Goal: Submit feedback/report problem

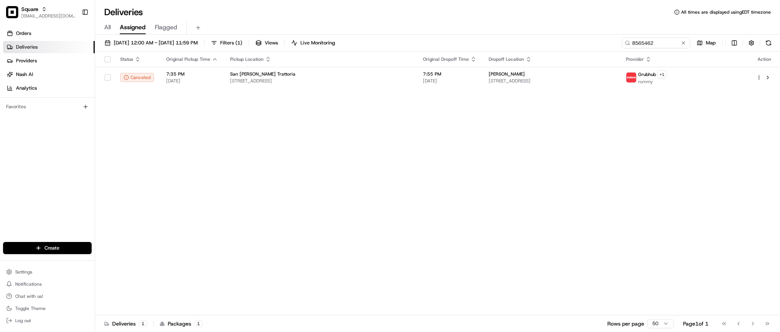
click at [527, 194] on div "Status Original Pickup Time Pickup Location Original Dropoff Time Dropoff Locat…" at bounding box center [437, 184] width 684 height 264
click at [659, 41] on input "8565462" at bounding box center [644, 43] width 91 height 11
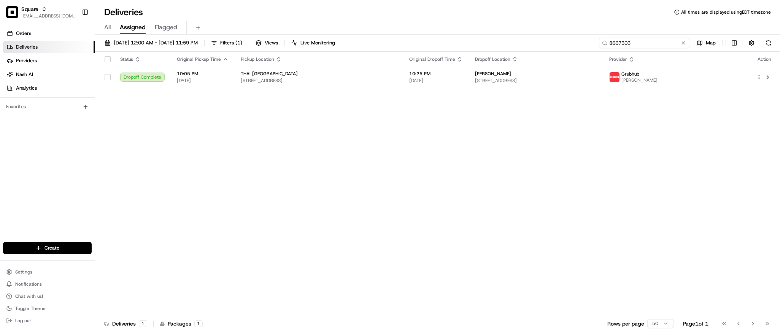
type input "8667303"
click at [379, 81] on span "[STREET_ADDRESS]" at bounding box center [319, 81] width 156 height 6
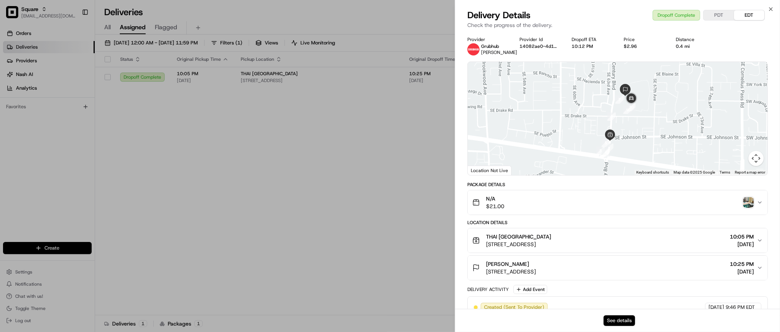
click at [610, 321] on button "See details" at bounding box center [620, 321] width 32 height 11
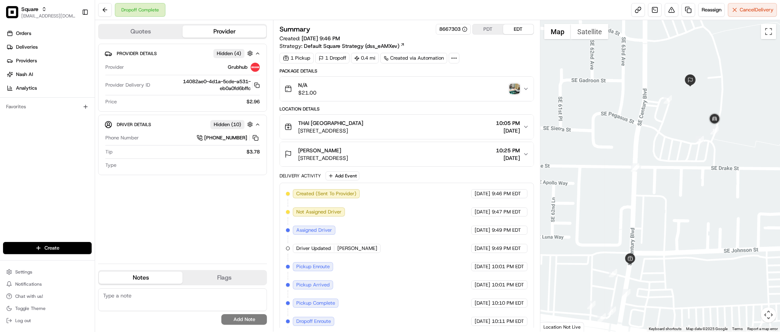
click at [512, 87] on img "button" at bounding box center [514, 89] width 11 height 11
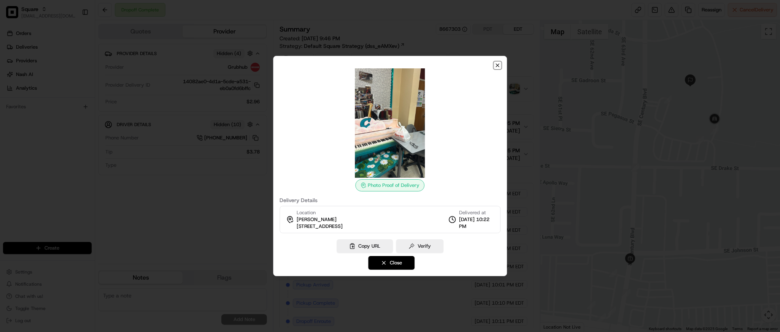
click at [498, 65] on icon "button" at bounding box center [497, 65] width 3 height 3
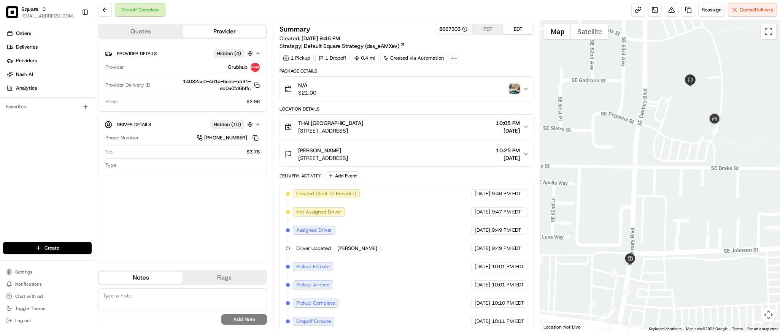
click at [516, 90] on img "button" at bounding box center [514, 89] width 11 height 11
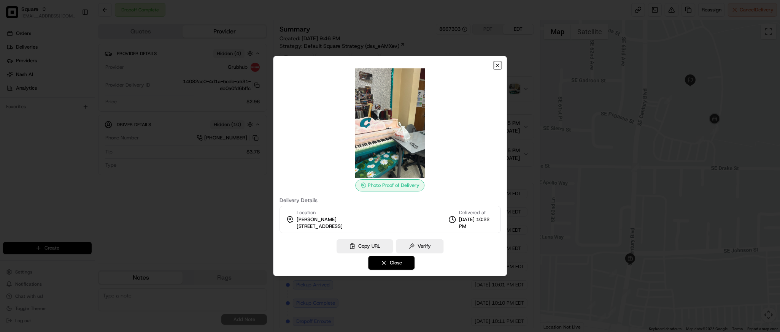
click at [498, 66] on icon "button" at bounding box center [497, 65] width 3 height 3
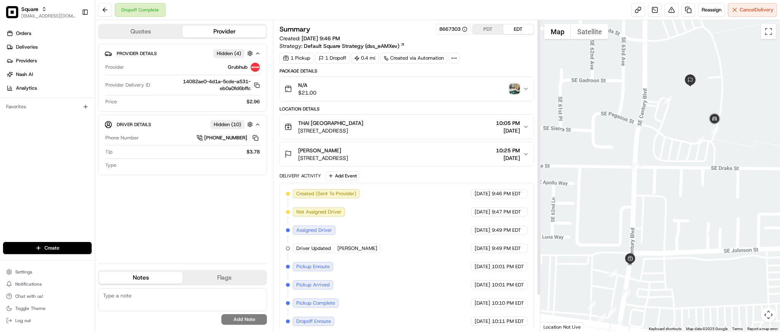
scroll to position [41, 0]
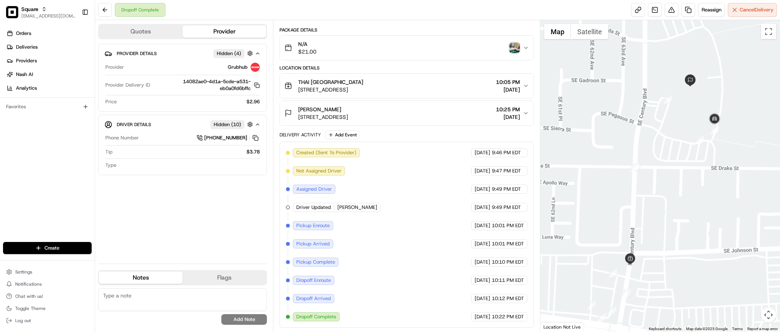
click at [364, 167] on div "Created (Sent To Provider) Grubhub 08/18/2025 9:46 PM EDT Not Assigned Driver G…" at bounding box center [406, 234] width 241 height 173
click at [696, 278] on div at bounding box center [661, 176] width 240 height 312
click at [177, 302] on textarea at bounding box center [182, 300] width 169 height 23
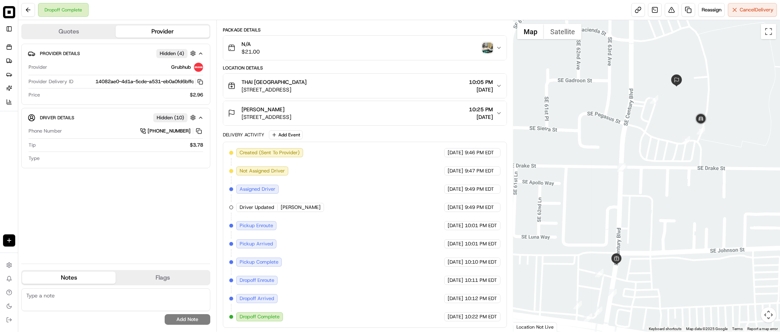
paste textarea "**Caller Information: merchant **Reason for Call: order was marked as delivered…"
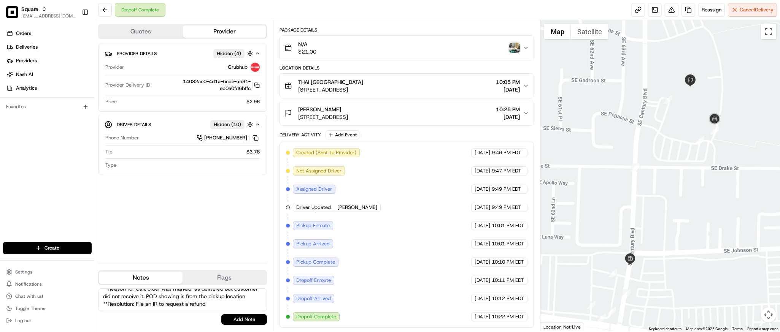
type textarea "**Caller Information: merchant **Reason for Call: order was marked as delivered…"
click at [227, 317] on button "Add Note" at bounding box center [244, 320] width 46 height 11
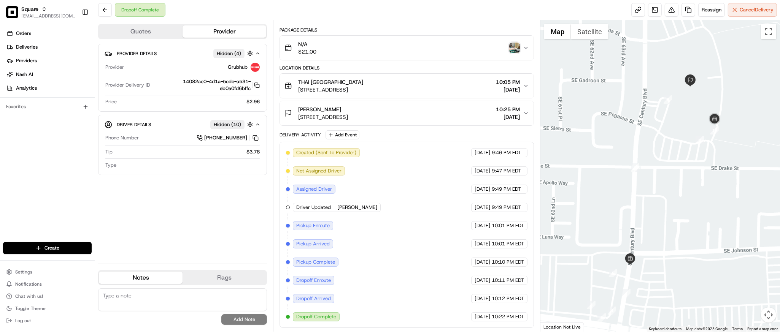
scroll to position [0, 0]
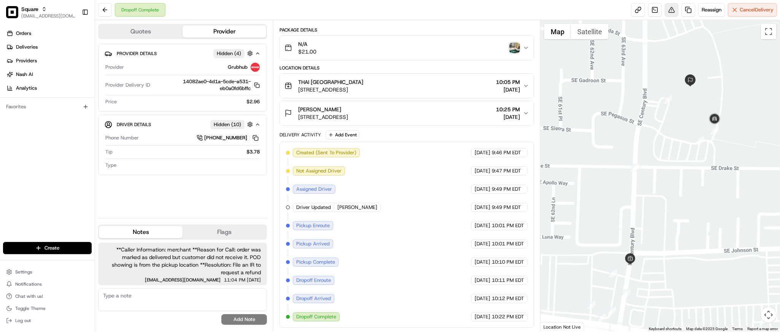
click at [665, 6] on button at bounding box center [672, 10] width 14 height 14
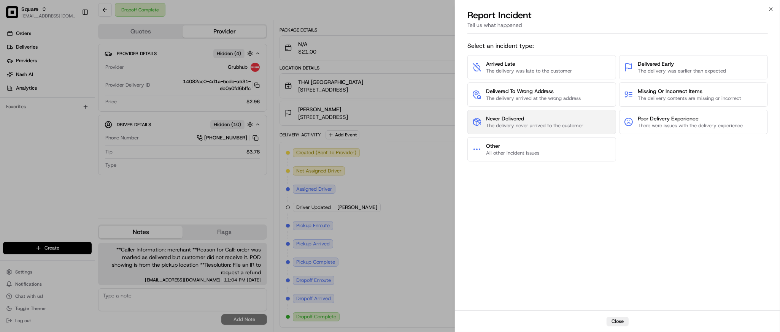
click at [555, 123] on span "The delivery never arrived to the customer" at bounding box center [534, 125] width 97 height 7
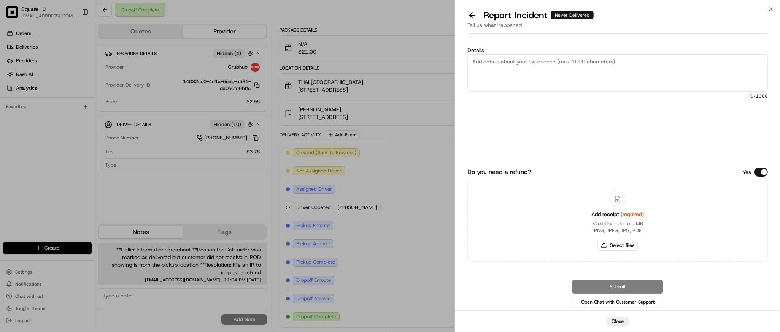
click at [764, 170] on button "Do you need a refund?" at bounding box center [761, 172] width 14 height 9
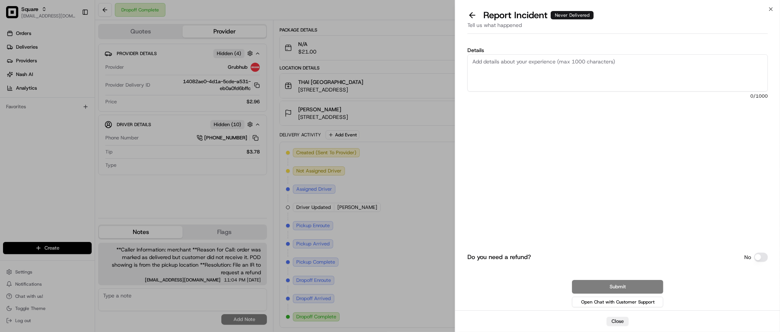
click at [532, 72] on textarea "Details" at bounding box center [618, 72] width 301 height 37
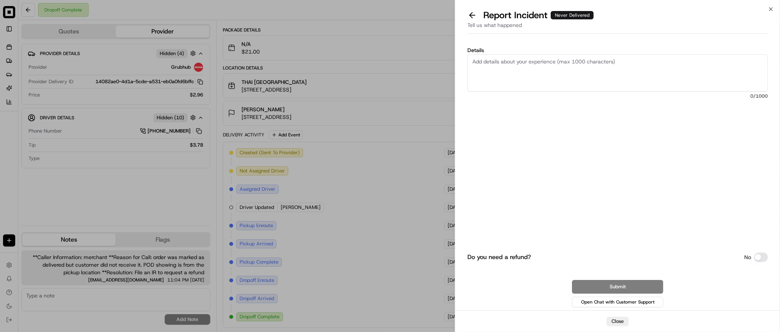
paste textarea "order was marked as delivered but customer did not receive it. POD showing is f…"
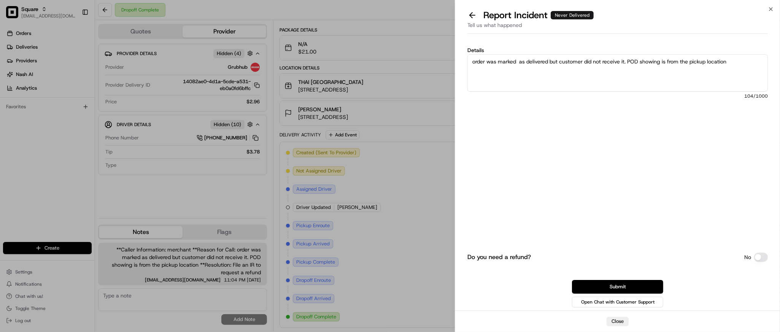
click at [746, 61] on textarea "order was marked as delivered but customer did not receive it. POD showing is f…" at bounding box center [618, 72] width 301 height 37
type textarea "order was marked as delivered but customer did not receive it. POD showing is f…"
click at [617, 282] on button "Submit" at bounding box center [617, 287] width 91 height 14
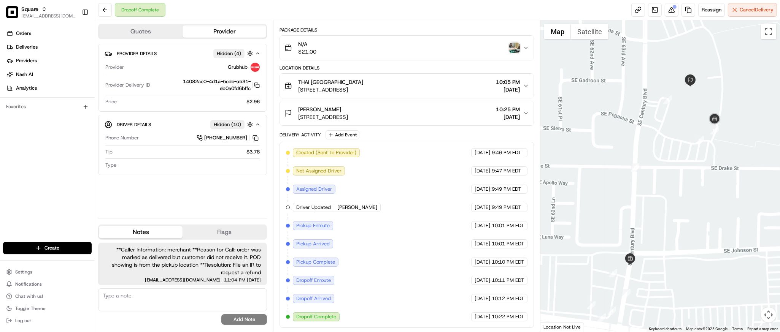
click at [670, 3] on div "Reassign Cancel Delivery" at bounding box center [705, 10] width 146 height 14
click at [672, 16] on button at bounding box center [672, 10] width 14 height 14
